Goal: Task Accomplishment & Management: Complete application form

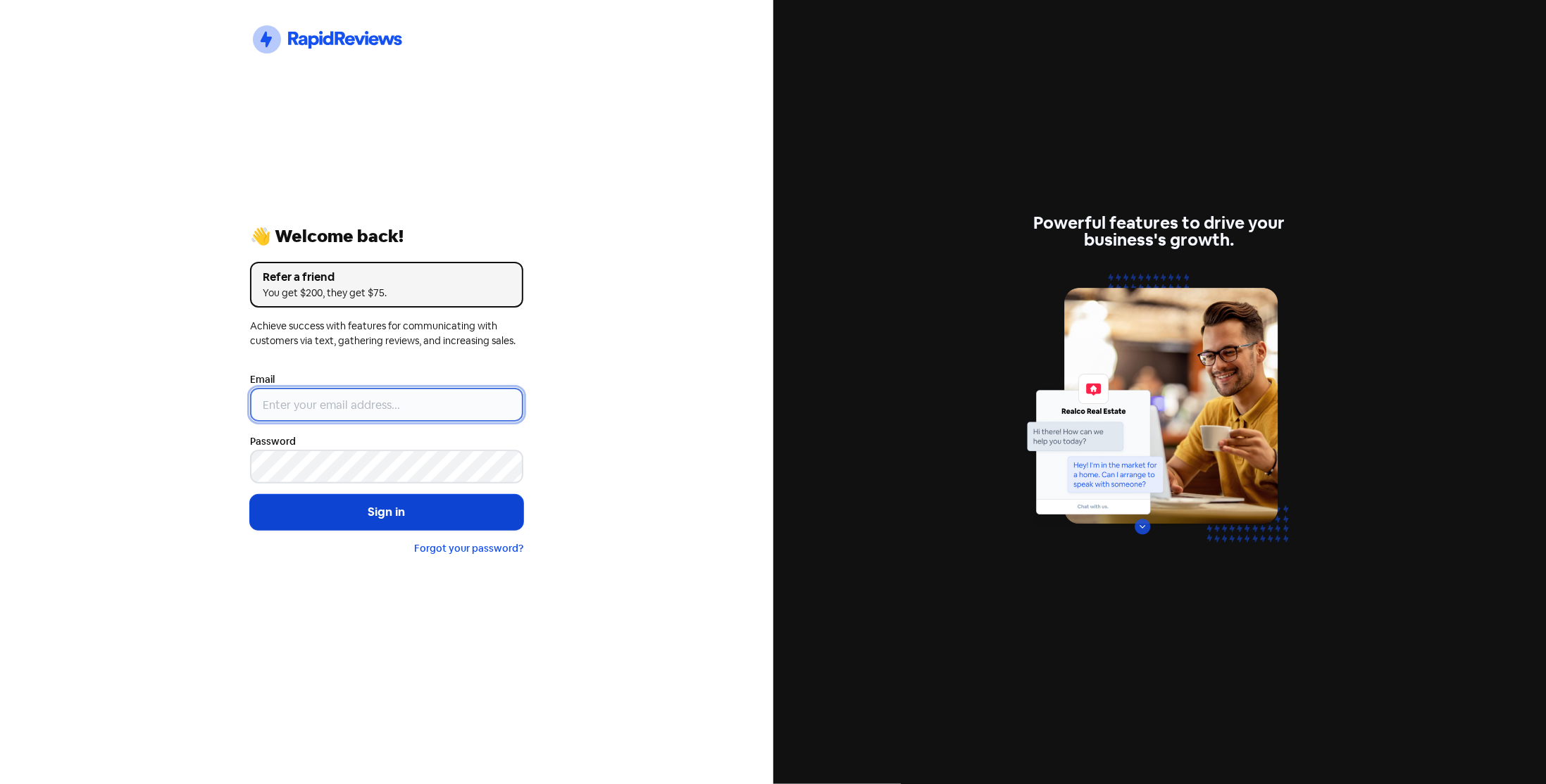
type input "[EMAIL_ADDRESS][DOMAIN_NAME]"
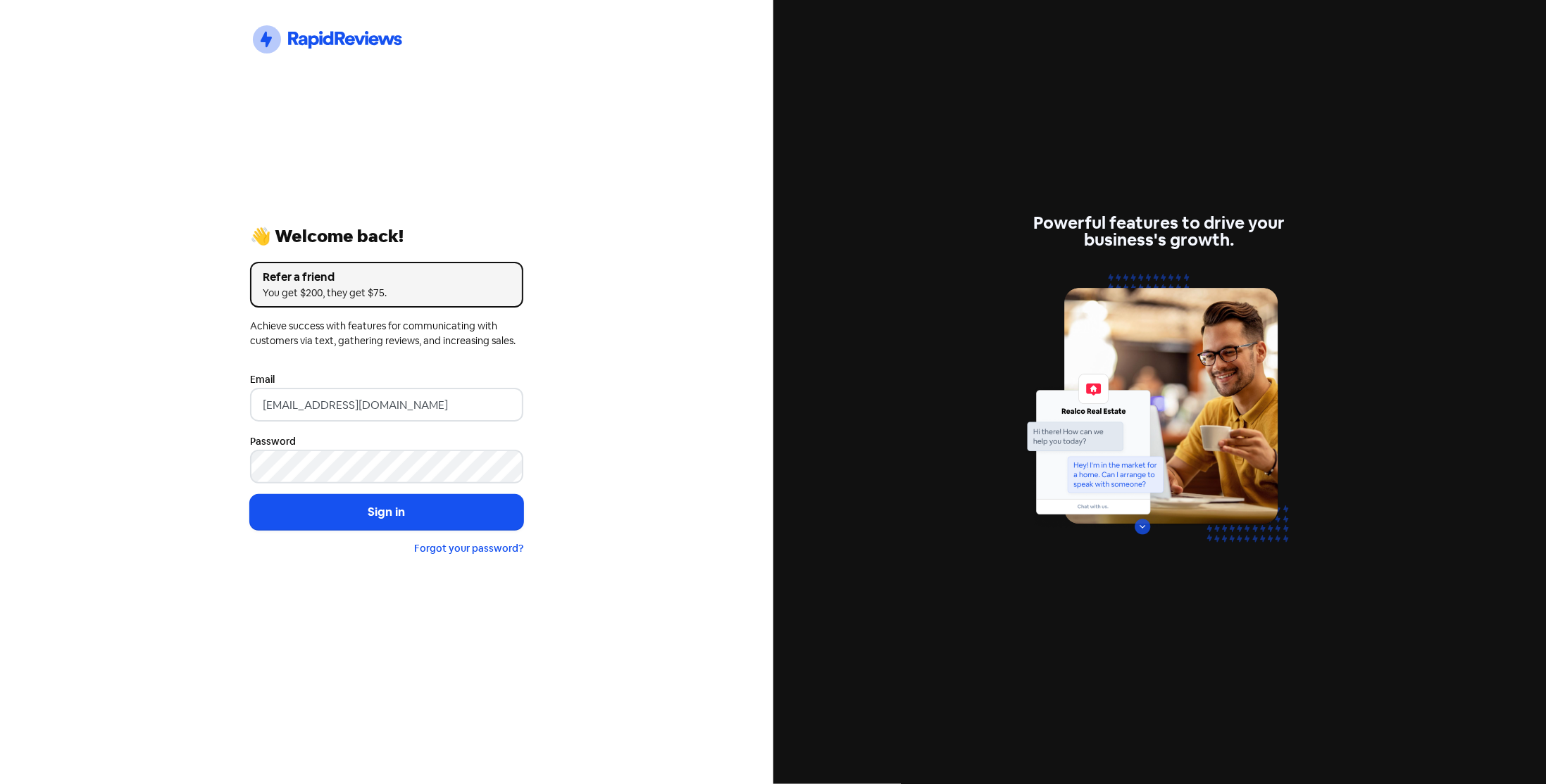
drag, startPoint x: 314, startPoint y: 516, endPoint x: 155, endPoint y: 482, distance: 162.6
click at [303, 511] on button "Sign in" at bounding box center [387, 513] width 273 height 35
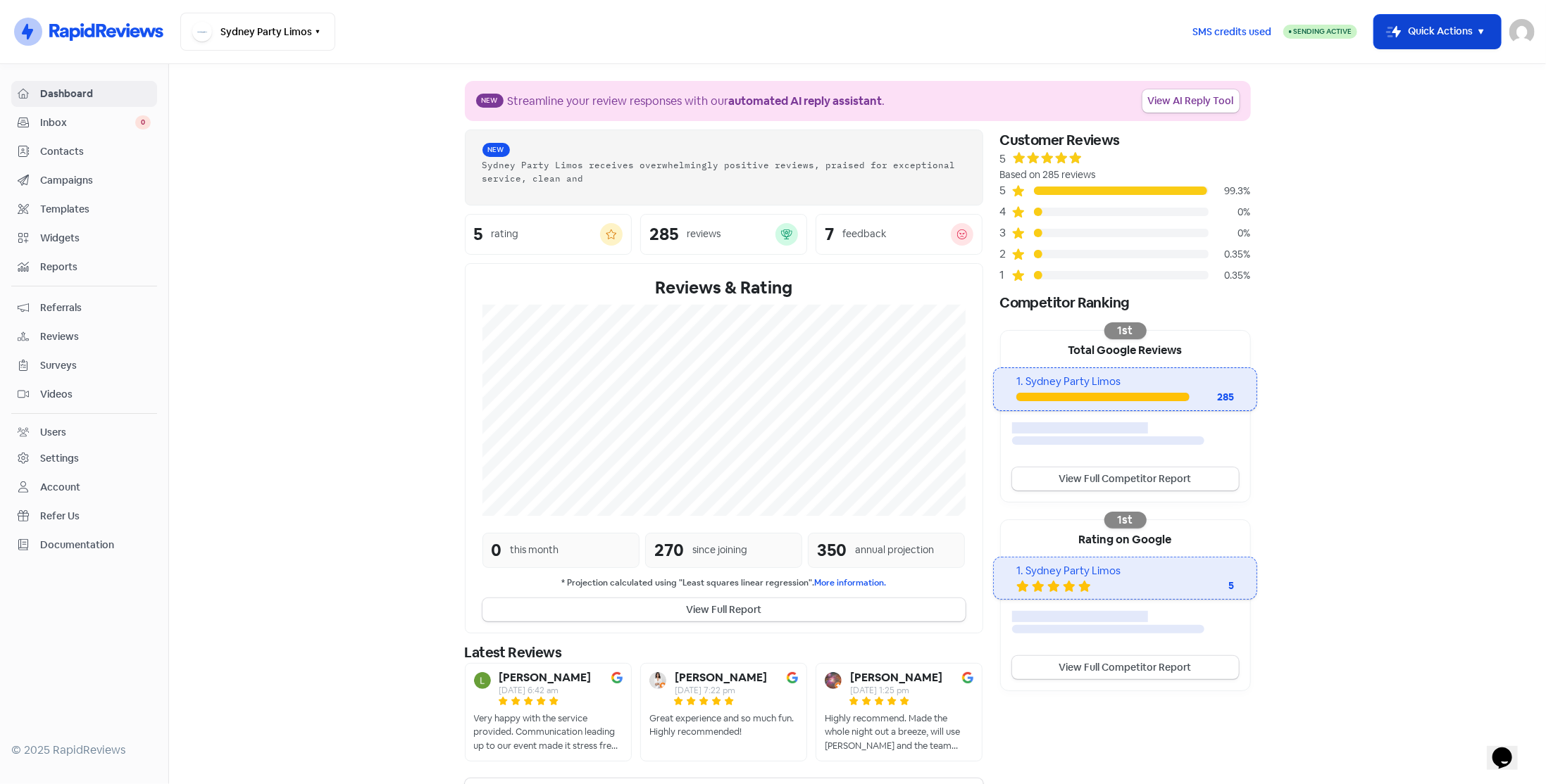
click at [1424, 35] on button "Icon For Thunder-move Quick Actions" at bounding box center [1438, 31] width 127 height 34
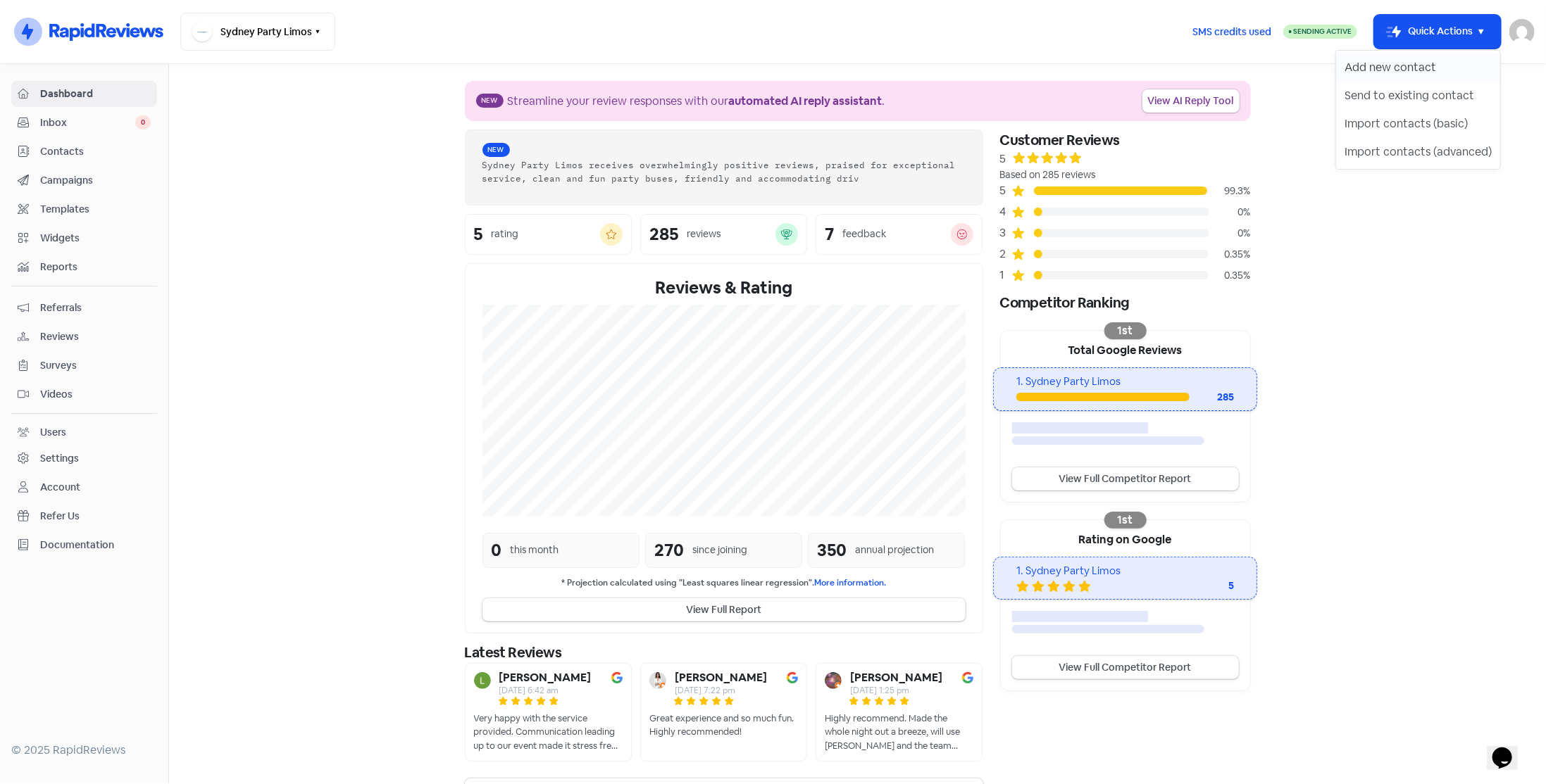
click at [1389, 68] on button "Add new contact" at bounding box center [1418, 67] width 164 height 28
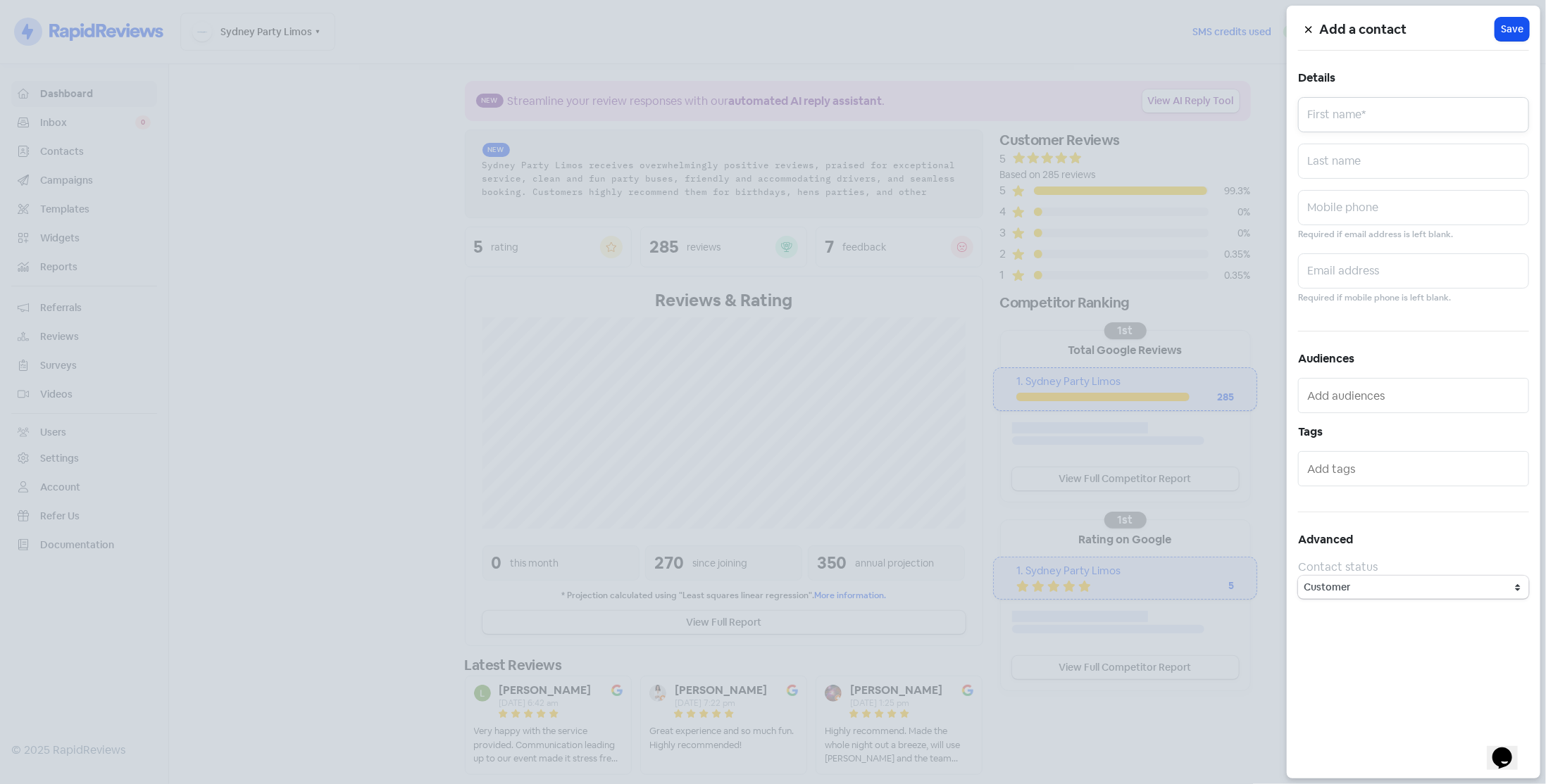
click at [1379, 117] on input "text" at bounding box center [1413, 114] width 230 height 35
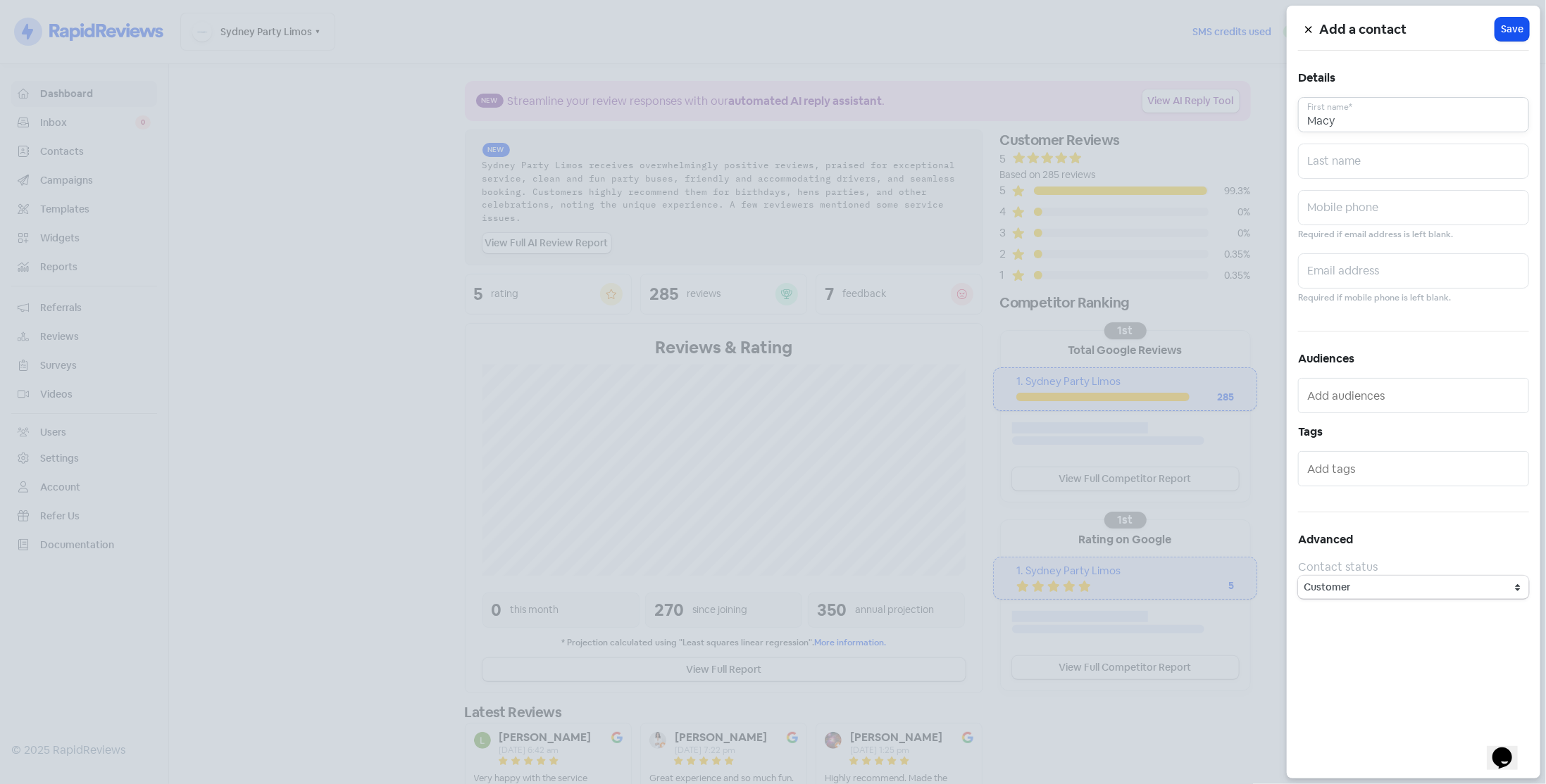
type input "Macy"
click at [1397, 268] on input "text" at bounding box center [1413, 271] width 230 height 35
paste input "macyannee@gmail.com"
type input "macyannee@gmail.com"
click at [1516, 29] on span "Save" at bounding box center [1511, 28] width 22 height 15
